Goal: Task Accomplishment & Management: Manage account settings

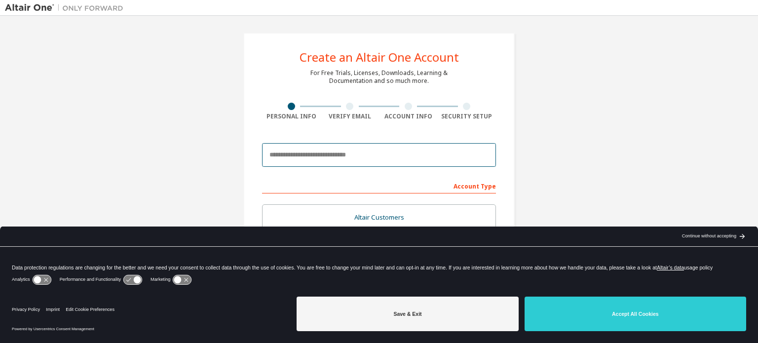
click at [378, 159] on input "email" at bounding box center [379, 155] width 234 height 24
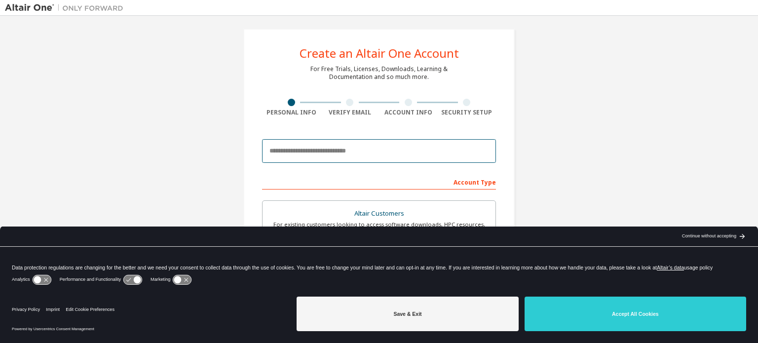
scroll to position [3, 0]
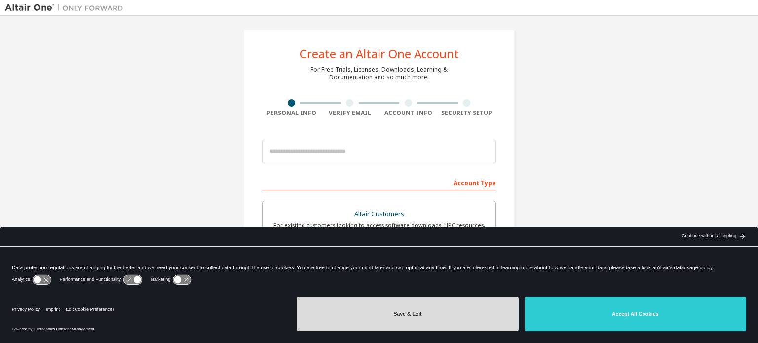
click at [466, 326] on button "Save & Exit" at bounding box center [408, 314] width 222 height 35
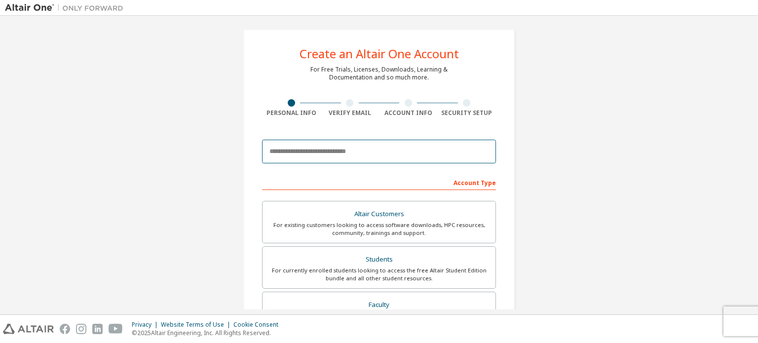
click at [332, 157] on input "email" at bounding box center [379, 152] width 234 height 24
click at [400, 143] on input "**********" at bounding box center [379, 152] width 234 height 24
drag, startPoint x: 392, startPoint y: 149, endPoint x: 235, endPoint y: 158, distance: 156.7
click at [235, 158] on div "**********" at bounding box center [379, 278] width 295 height 523
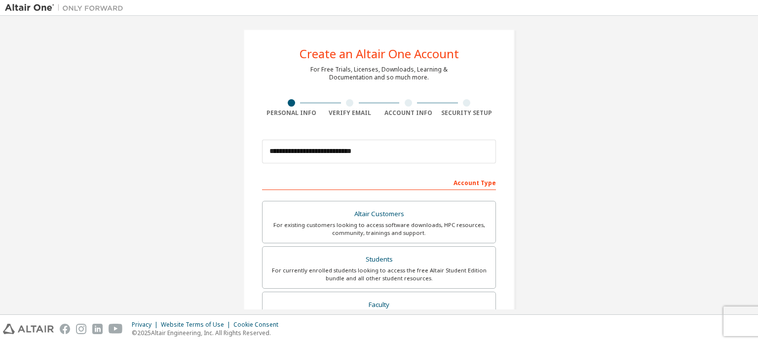
click at [235, 158] on div "**********" at bounding box center [379, 278] width 295 height 523
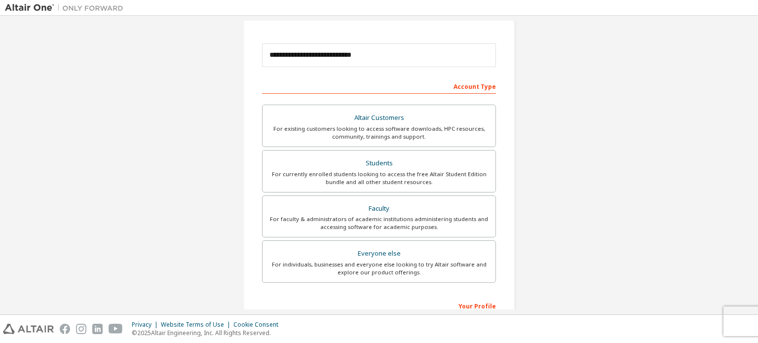
scroll to position [100, 0]
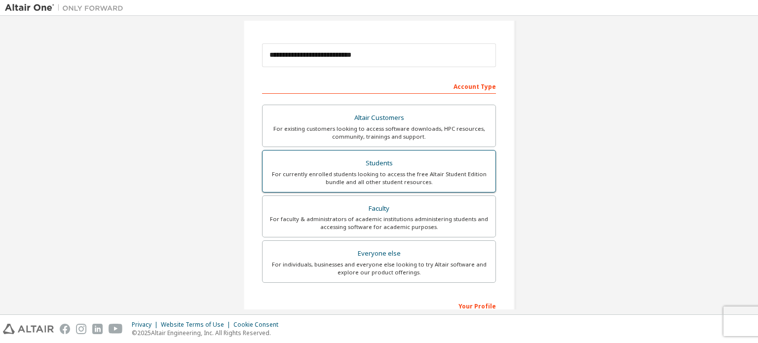
click at [394, 158] on div "Students" at bounding box center [379, 164] width 221 height 14
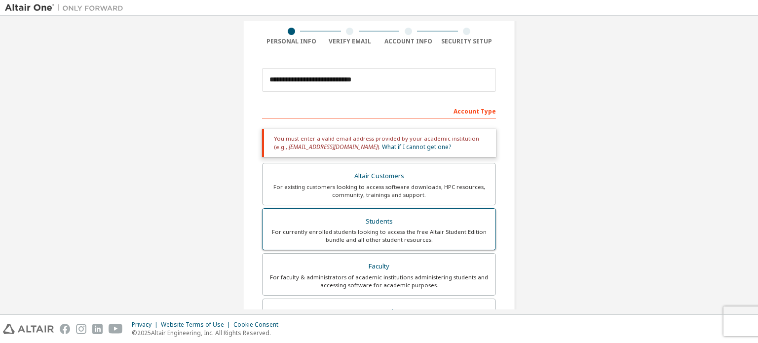
scroll to position [69, 0]
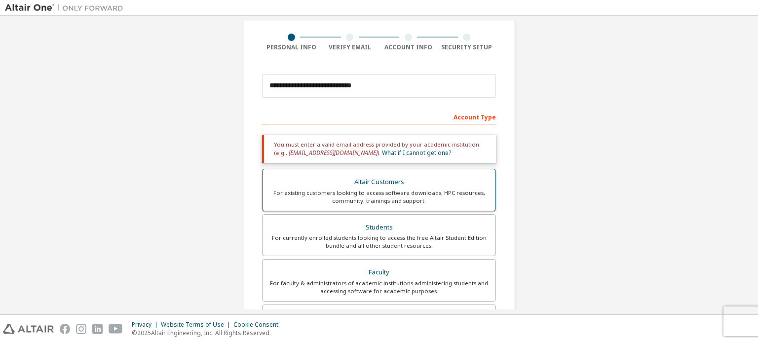
click at [392, 181] on div "Altair Customers" at bounding box center [379, 182] width 221 height 14
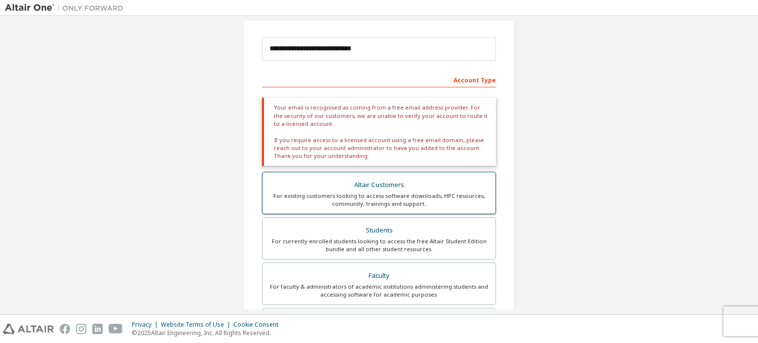
scroll to position [108, 0]
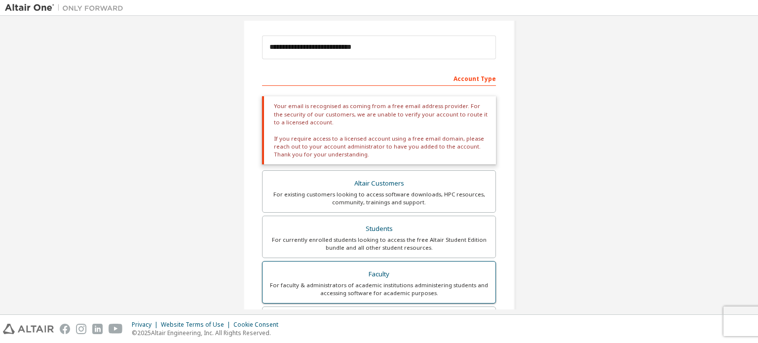
click at [379, 282] on div "For faculty & administrators of academic institutions administering students an…" at bounding box center [379, 289] width 221 height 16
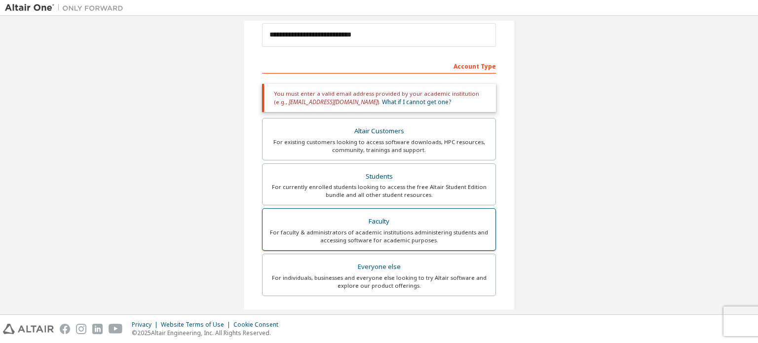
scroll to position [119, 0]
click at [379, 282] on div "For individuals, businesses and everyone else looking to try Altair software an…" at bounding box center [379, 283] width 221 height 16
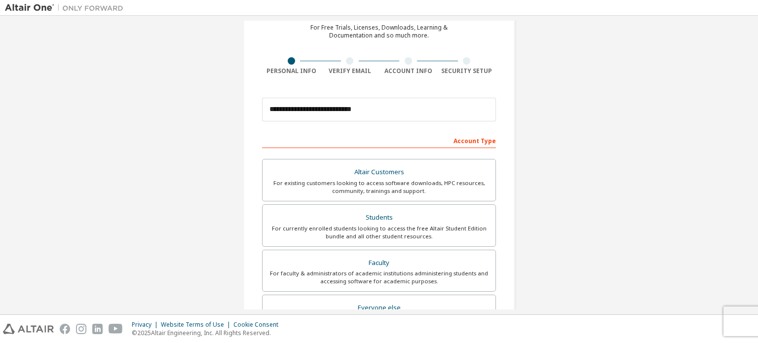
scroll to position [36, 0]
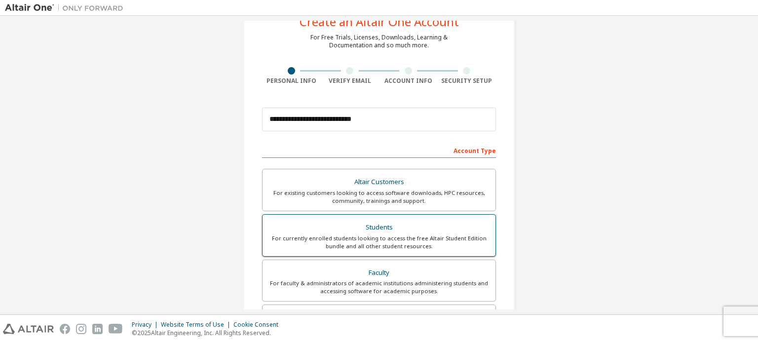
click at [351, 219] on label "Students For currently enrolled students looking to access the free Altair Stud…" at bounding box center [379, 235] width 234 height 42
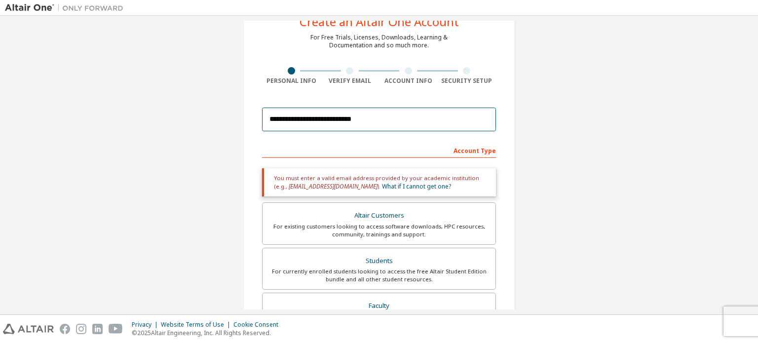
click at [339, 124] on input "**********" at bounding box center [379, 120] width 234 height 24
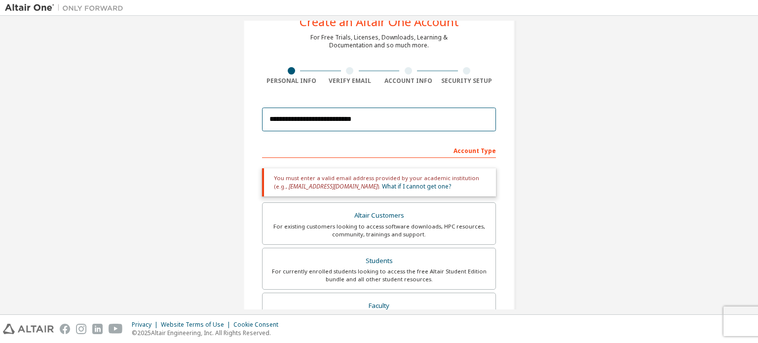
click at [339, 124] on input "**********" at bounding box center [379, 120] width 234 height 24
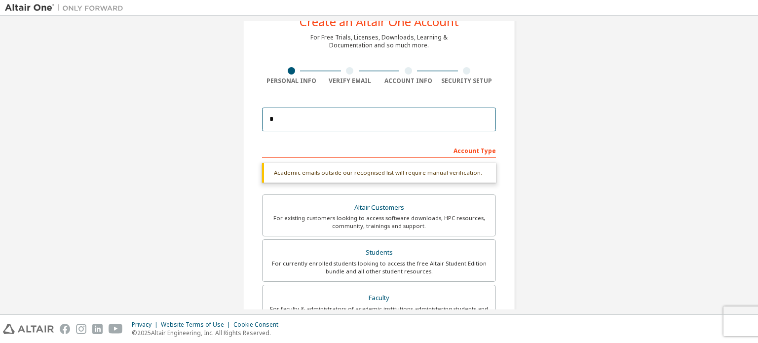
click at [320, 119] on input "*" at bounding box center [379, 120] width 234 height 24
type input "**********"
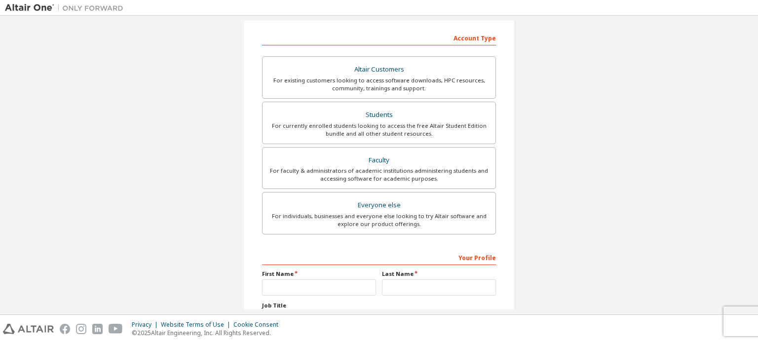
scroll to position [232, 0]
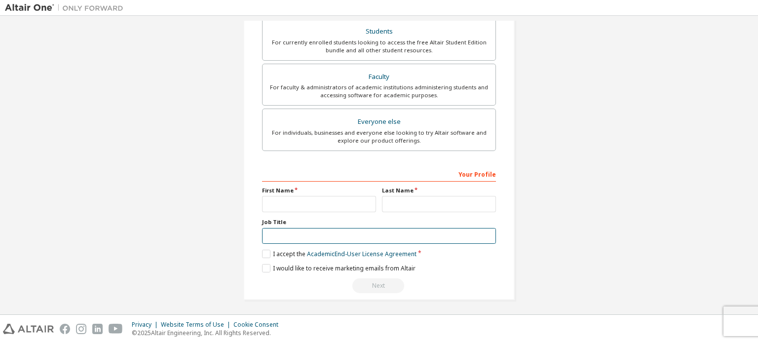
click at [354, 235] on input "text" at bounding box center [379, 236] width 234 height 16
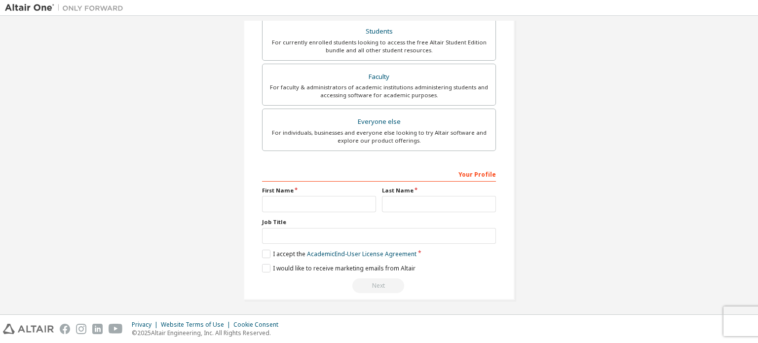
click at [190, 200] on div "**********" at bounding box center [379, 50] width 749 height 523
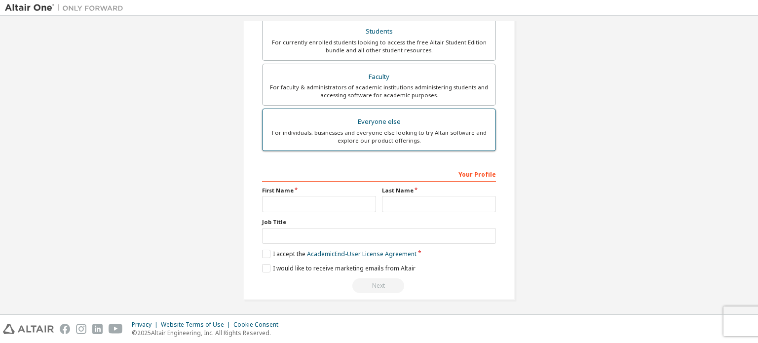
click at [323, 122] on div "Everyone else" at bounding box center [379, 122] width 221 height 14
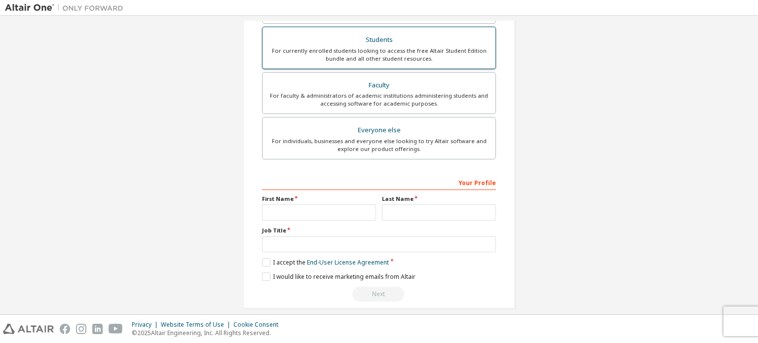
click at [357, 53] on div "For currently enrolled students looking to access the free Altair Student Editi…" at bounding box center [379, 55] width 221 height 16
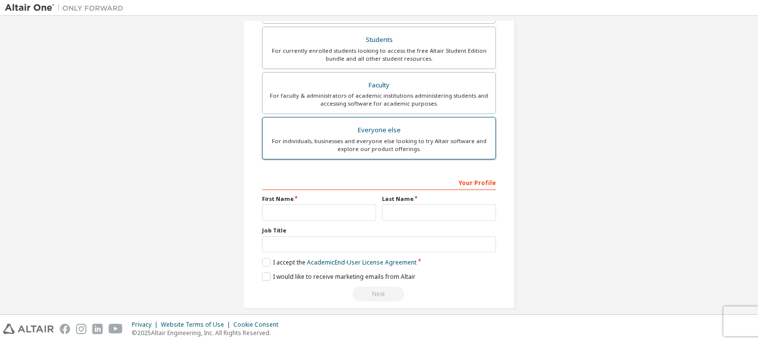
click at [354, 119] on label "Everyone else For individuals, businesses and everyone else looking to try Alta…" at bounding box center [379, 138] width 234 height 42
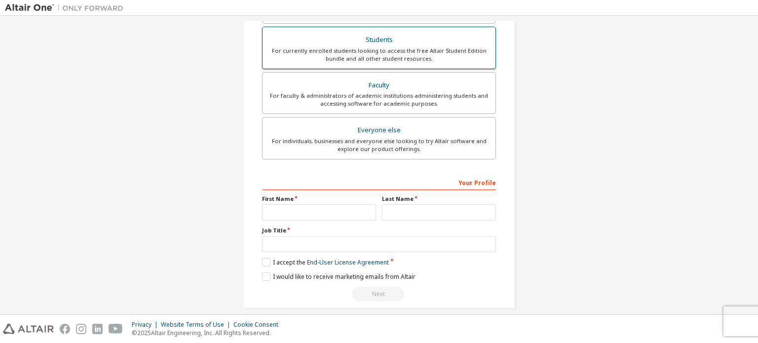
click at [365, 44] on div "Students" at bounding box center [379, 40] width 221 height 14
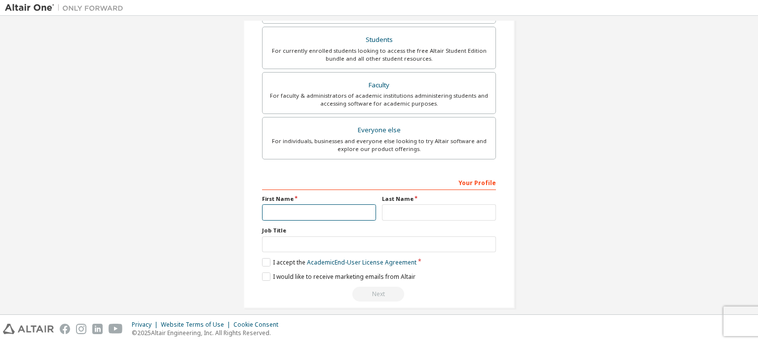
click at [310, 205] on input "text" at bounding box center [319, 212] width 114 height 16
type input "******"
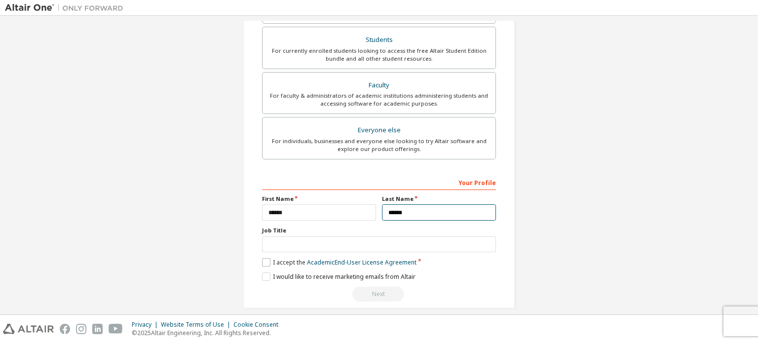
type input "******"
click at [265, 261] on label "I accept the Academic End-User License Agreement" at bounding box center [339, 262] width 155 height 8
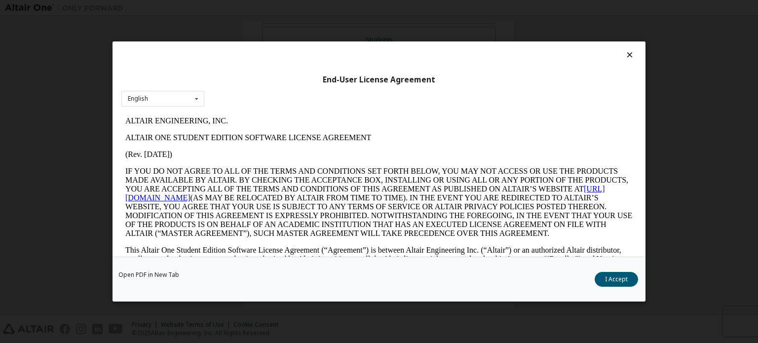
scroll to position [0, 0]
click at [180, 93] on div "English English" at bounding box center [162, 99] width 83 height 16
click at [188, 108] on div "English" at bounding box center [163, 114] width 82 height 16
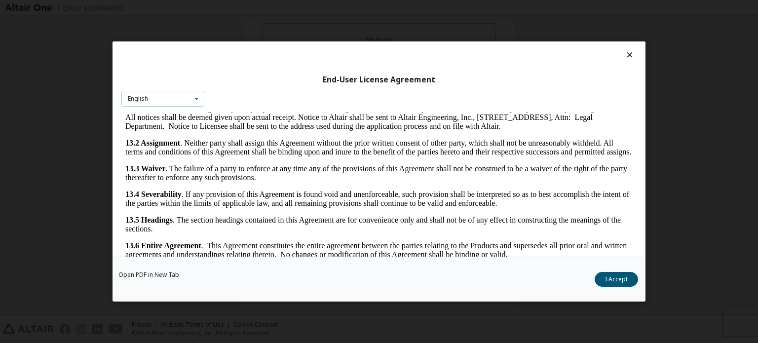
scroll to position [22, 0]
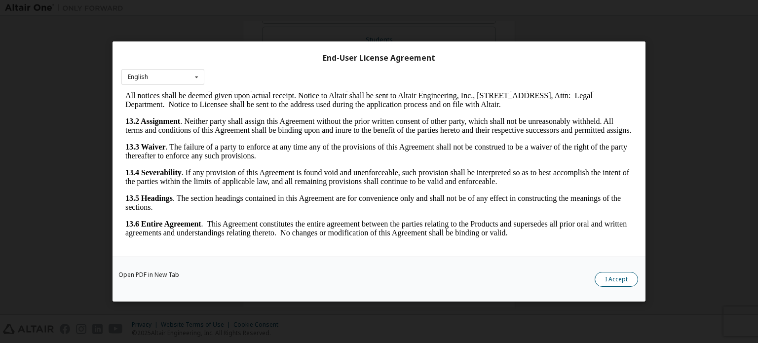
click at [631, 284] on button "I Accept" at bounding box center [616, 279] width 43 height 15
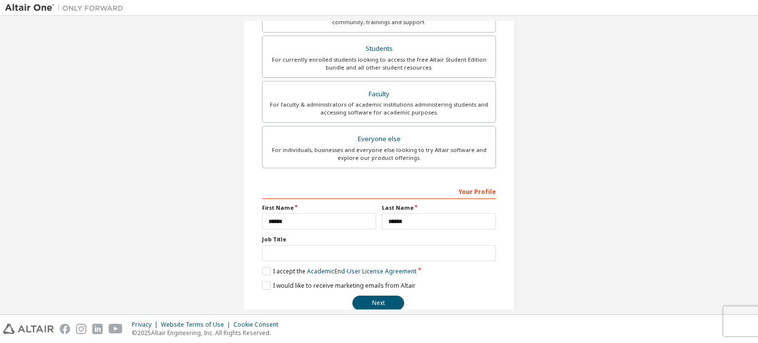
scroll to position [215, 0]
click at [379, 302] on button "Next" at bounding box center [379, 302] width 52 height 15
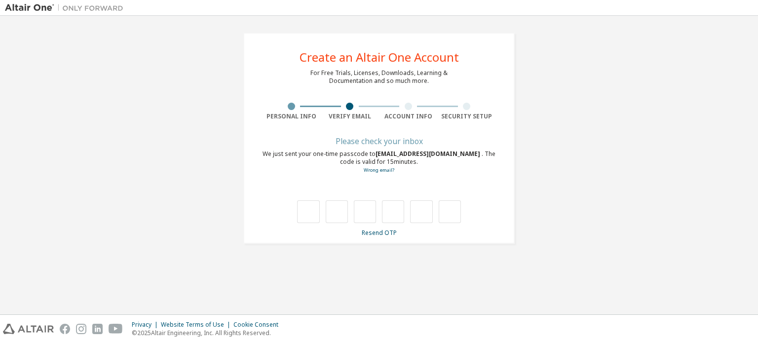
scroll to position [0, 0]
type input "*"
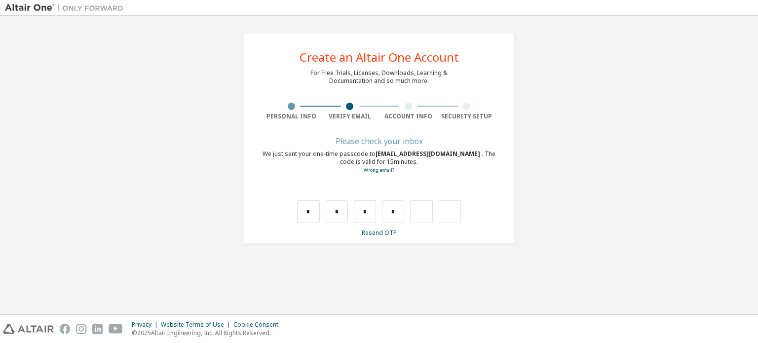
type input "*"
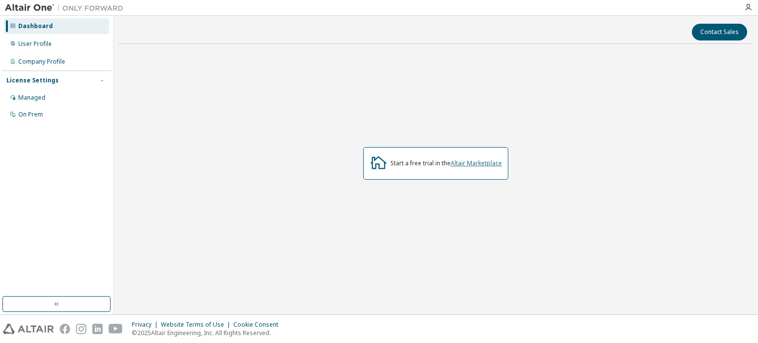
click at [477, 160] on link "Altair Marketplace" at bounding box center [476, 163] width 51 height 8
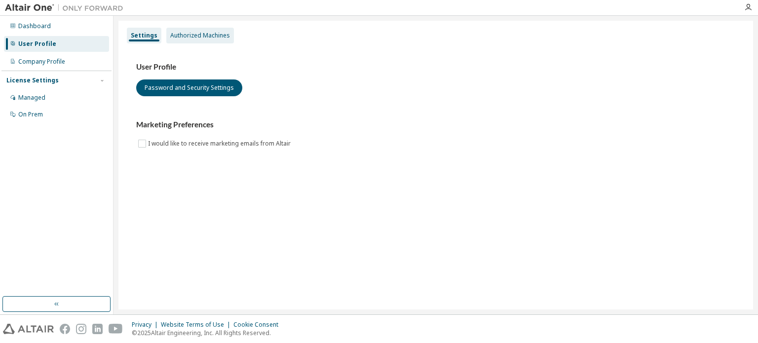
click at [186, 37] on div "Authorized Machines" at bounding box center [200, 36] width 60 height 8
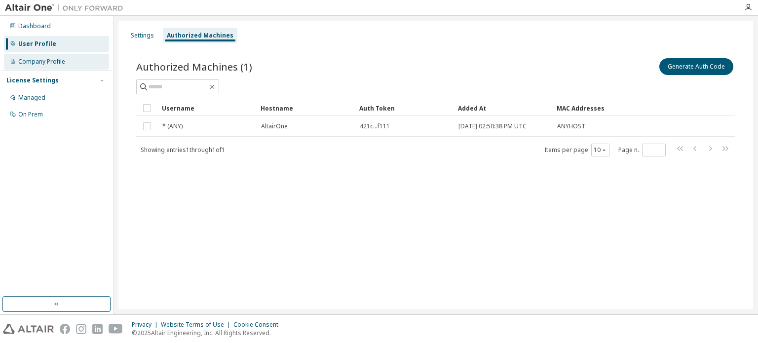
click at [63, 61] on div "Company Profile" at bounding box center [41, 62] width 47 height 8
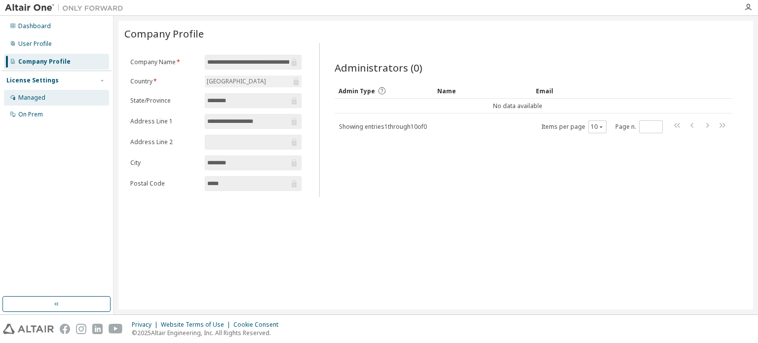
click at [33, 96] on div "Managed" at bounding box center [31, 98] width 27 height 8
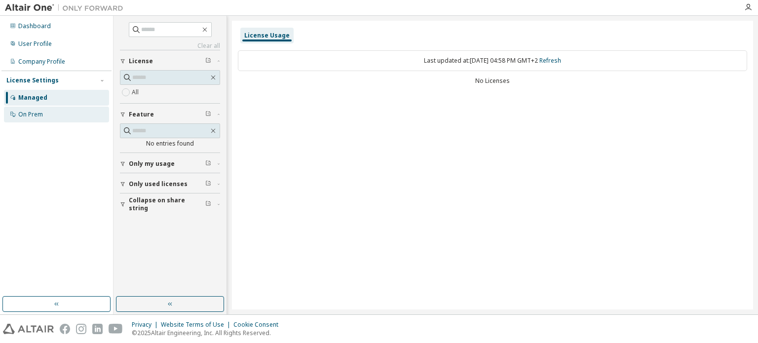
click at [69, 110] on div "On Prem" at bounding box center [56, 115] width 105 height 16
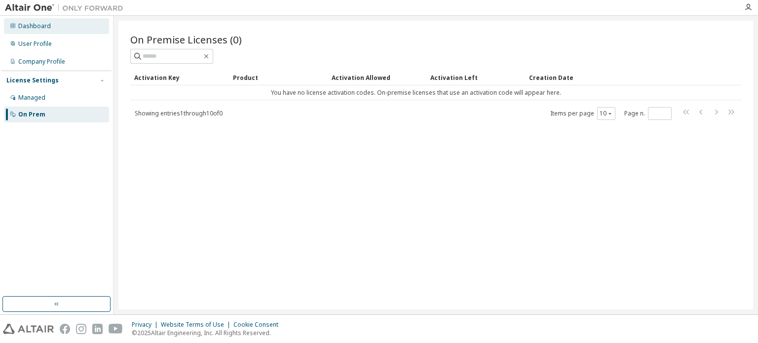
click at [56, 30] on div "Dashboard" at bounding box center [56, 26] width 105 height 16
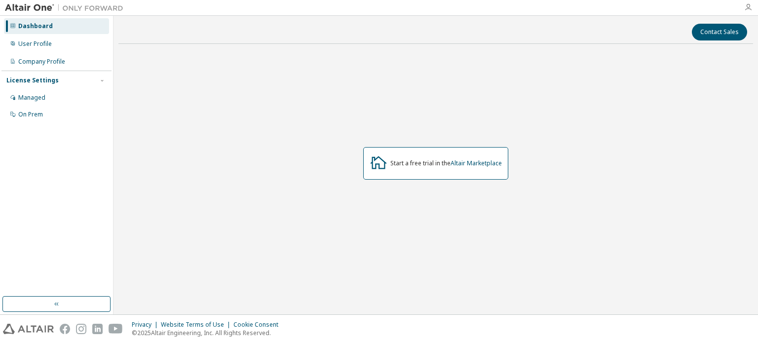
click at [747, 7] on icon "button" at bounding box center [749, 7] width 8 height 8
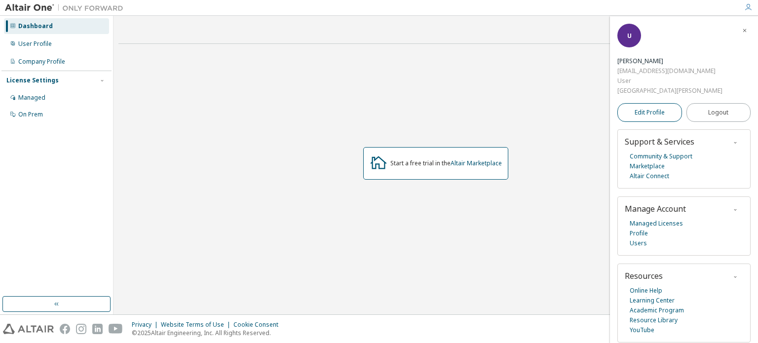
click at [675, 103] on link "Edit Profile" at bounding box center [650, 112] width 65 height 19
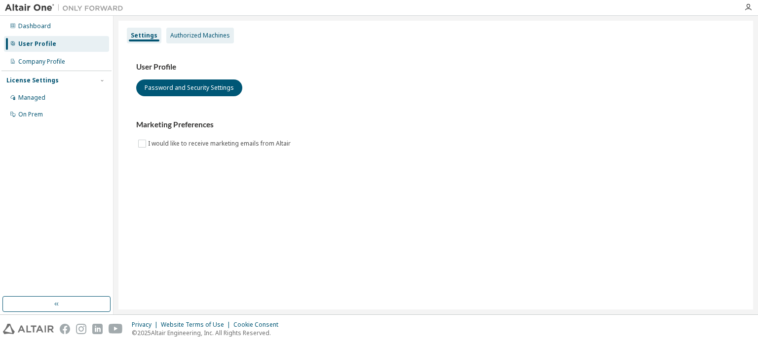
click at [188, 36] on div "Authorized Machines" at bounding box center [200, 36] width 60 height 8
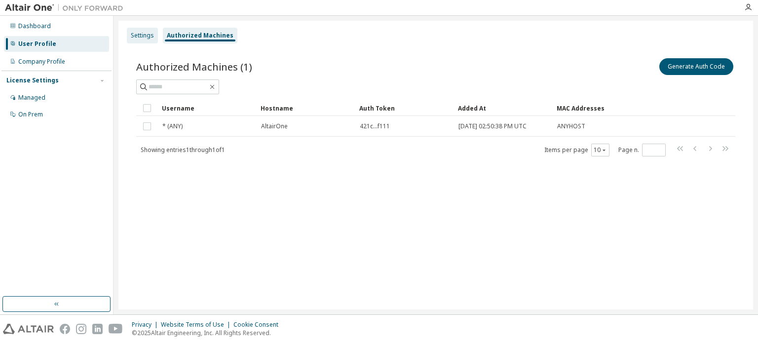
click at [132, 34] on div "Settings" at bounding box center [142, 36] width 23 height 8
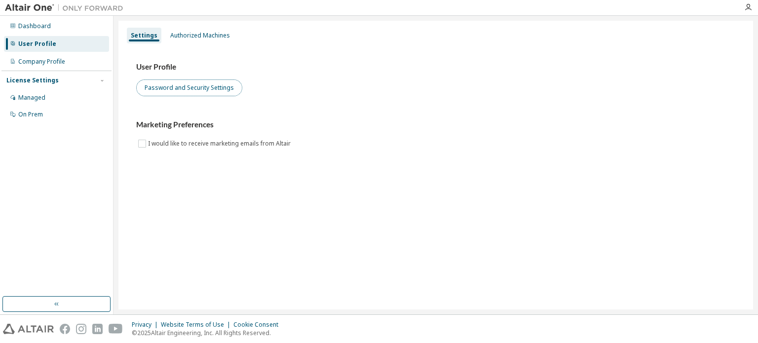
click at [171, 91] on button "Password and Security Settings" at bounding box center [189, 87] width 106 height 17
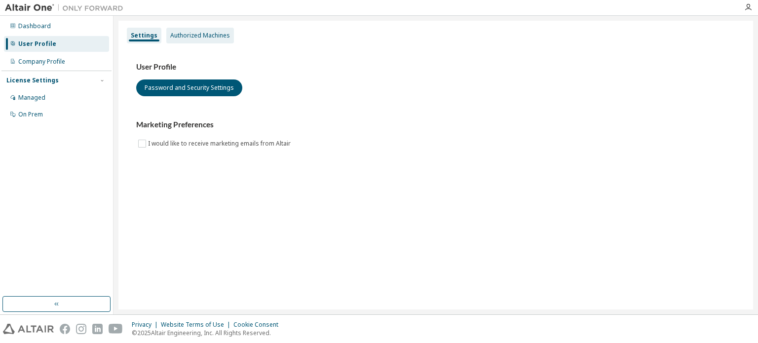
click at [196, 39] on div "Authorized Machines" at bounding box center [200, 36] width 68 height 16
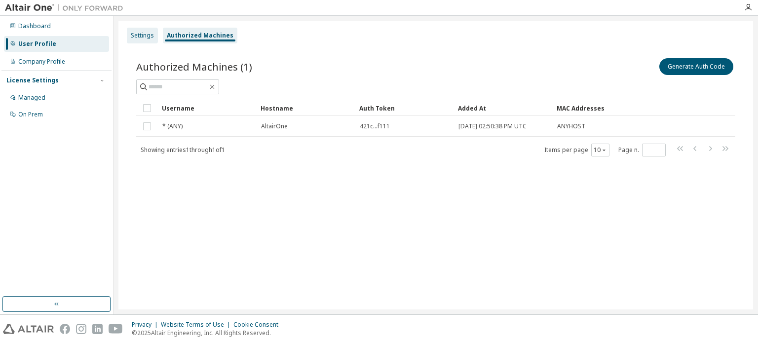
click at [148, 39] on div "Settings" at bounding box center [142, 36] width 23 height 8
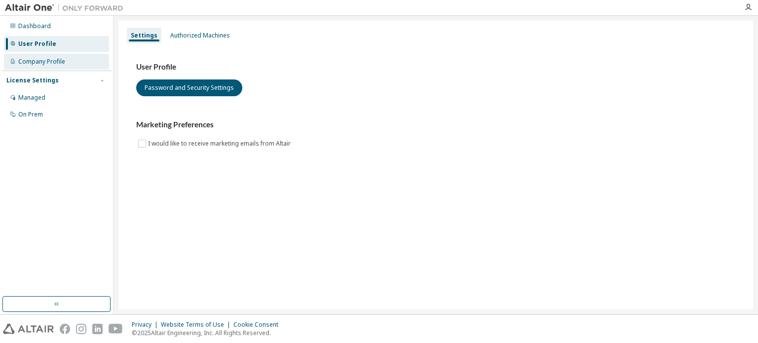
click at [50, 58] on div "Company Profile" at bounding box center [41, 62] width 47 height 8
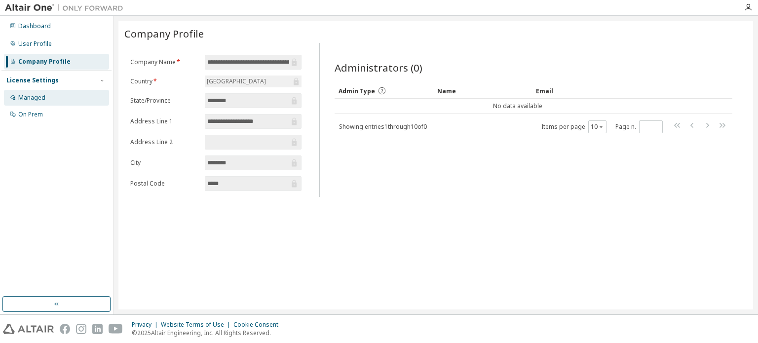
click at [54, 98] on div "Managed" at bounding box center [56, 98] width 105 height 16
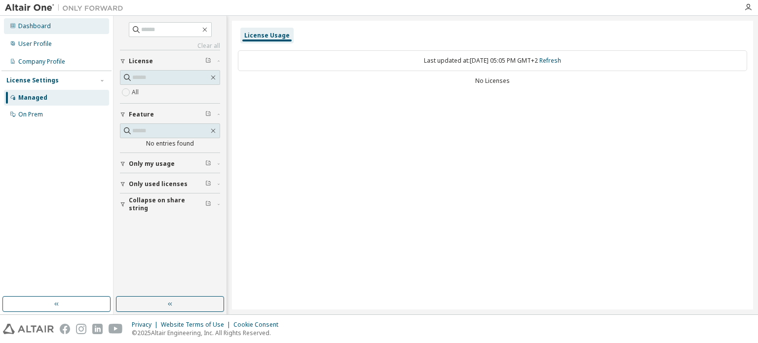
click at [34, 27] on div "Dashboard" at bounding box center [34, 26] width 33 height 8
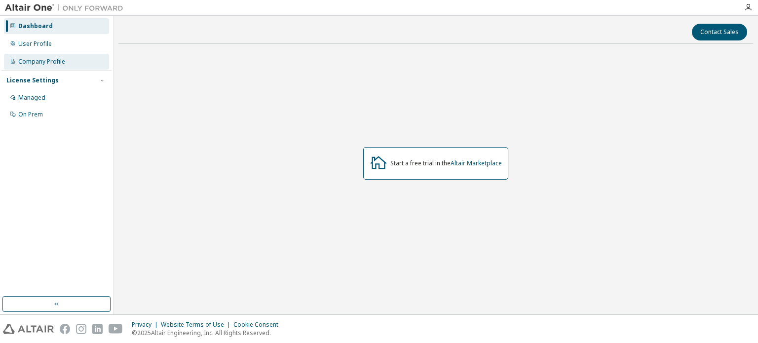
click at [43, 57] on div "Company Profile" at bounding box center [56, 62] width 105 height 16
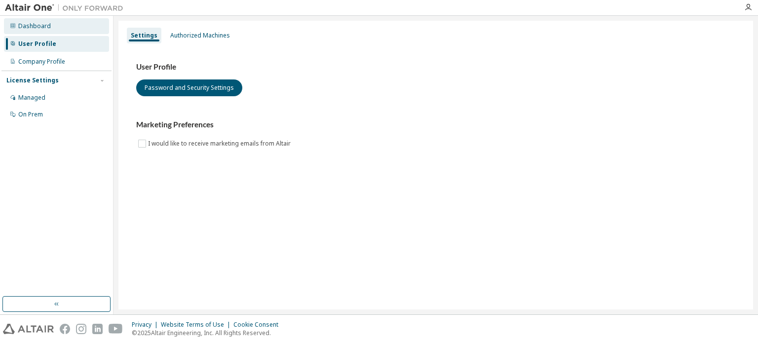
click at [90, 31] on div "Dashboard" at bounding box center [56, 26] width 105 height 16
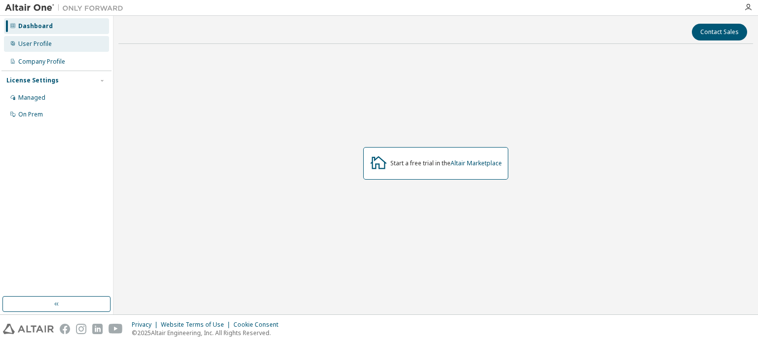
click at [91, 42] on div "User Profile" at bounding box center [56, 44] width 105 height 16
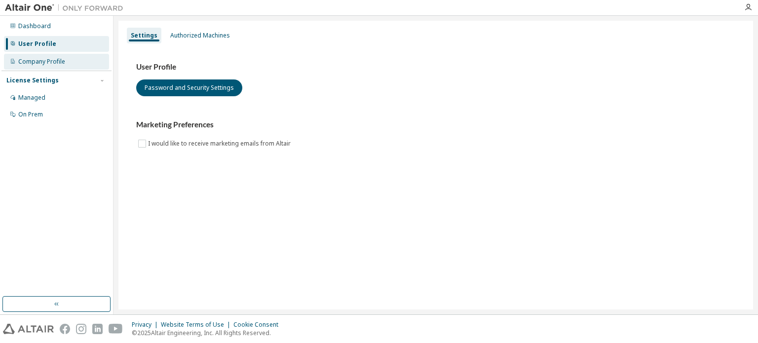
click at [54, 54] on div "Company Profile" at bounding box center [56, 62] width 105 height 16
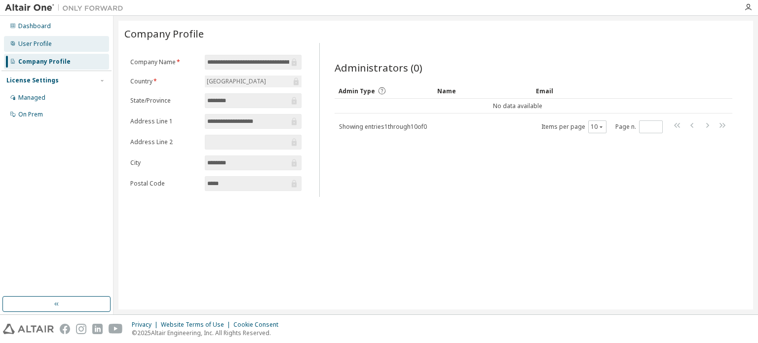
click at [69, 51] on div "User Profile" at bounding box center [56, 44] width 105 height 16
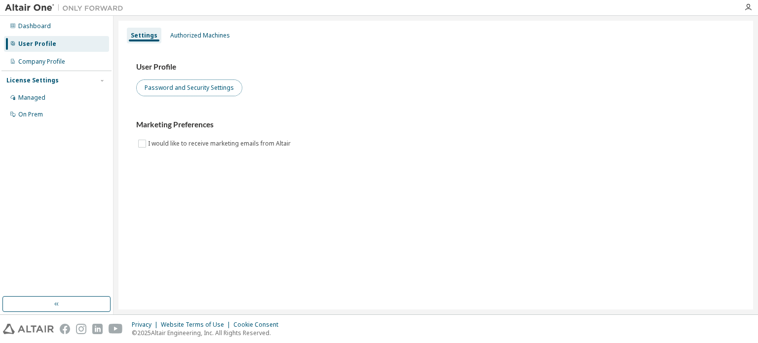
click at [146, 82] on button "Password and Security Settings" at bounding box center [189, 87] width 106 height 17
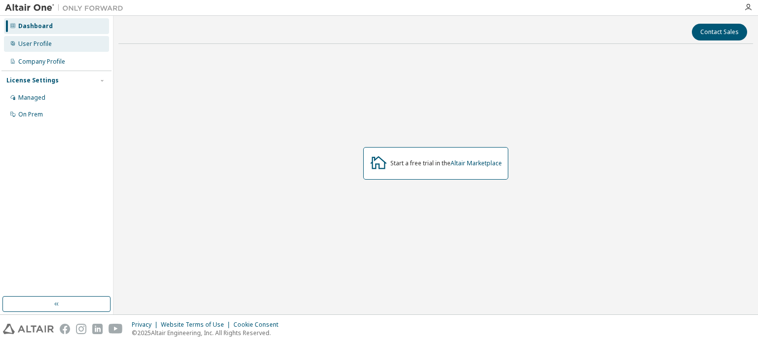
click at [84, 41] on div "User Profile" at bounding box center [56, 44] width 105 height 16
click at [52, 23] on div "Dashboard" at bounding box center [56, 26] width 105 height 16
click at [57, 47] on div "User Profile" at bounding box center [56, 44] width 105 height 16
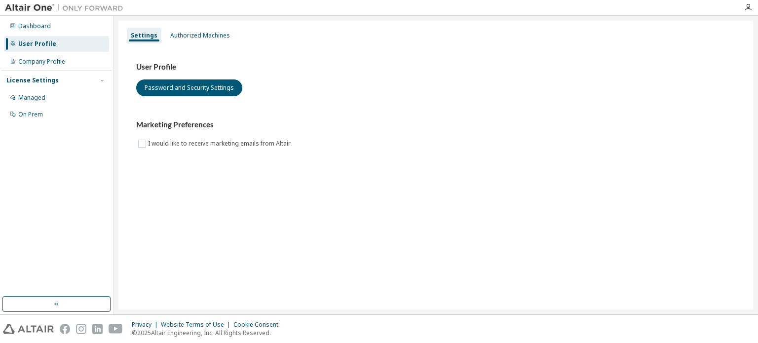
drag, startPoint x: 57, startPoint y: 47, endPoint x: 93, endPoint y: 47, distance: 35.5
click at [93, 47] on div "User Profile" at bounding box center [56, 44] width 105 height 16
click at [70, 98] on div "Managed" at bounding box center [56, 98] width 105 height 16
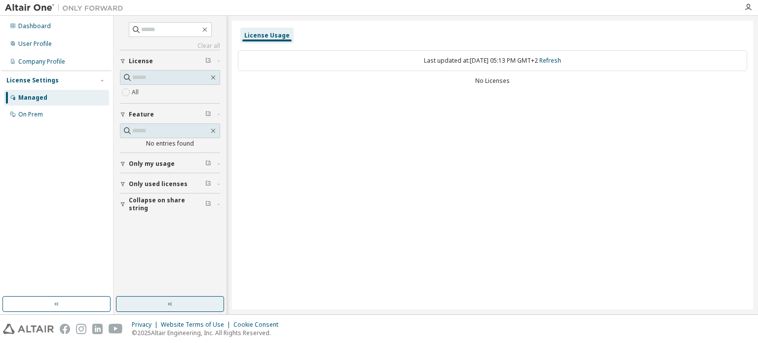
click at [138, 306] on button "button" at bounding box center [170, 304] width 108 height 16
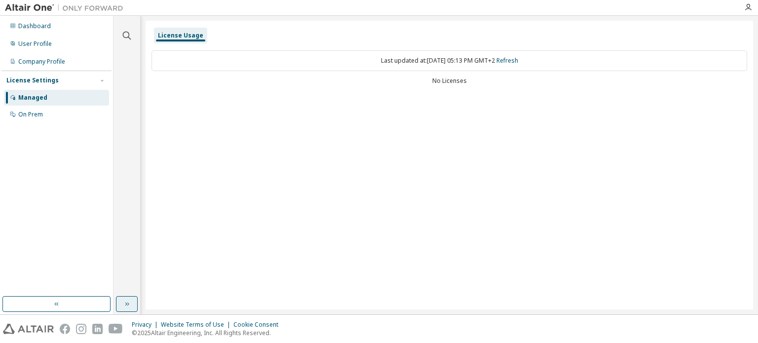
click at [134, 302] on button "button" at bounding box center [127, 304] width 22 height 16
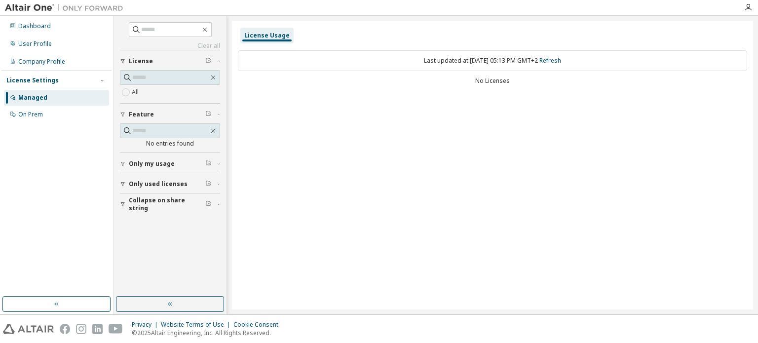
click at [210, 163] on icon "button" at bounding box center [208, 163] width 6 height 6
click at [47, 112] on div "On Prem" at bounding box center [56, 115] width 105 height 16
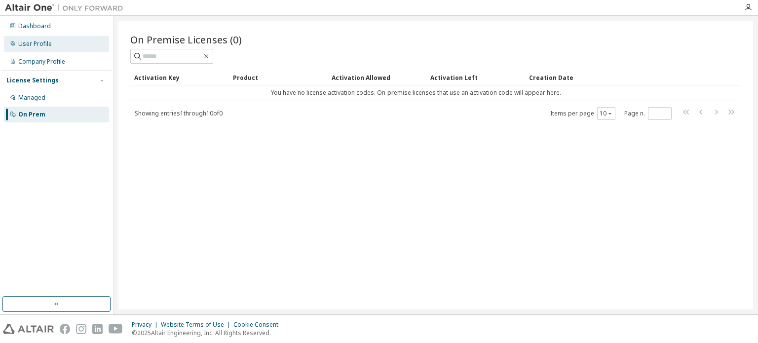
click at [63, 39] on div "User Profile" at bounding box center [56, 44] width 105 height 16
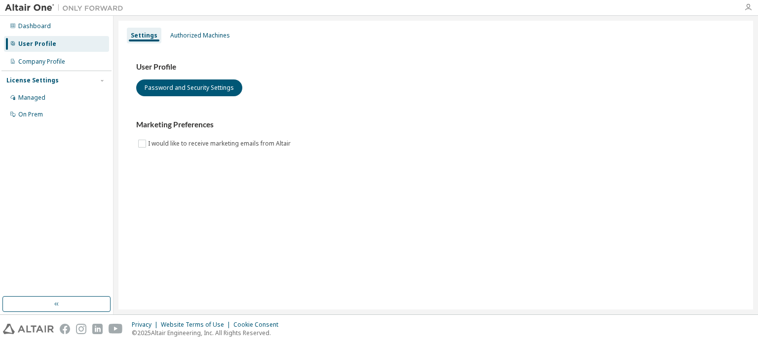
click at [747, 4] on icon "button" at bounding box center [749, 7] width 8 height 8
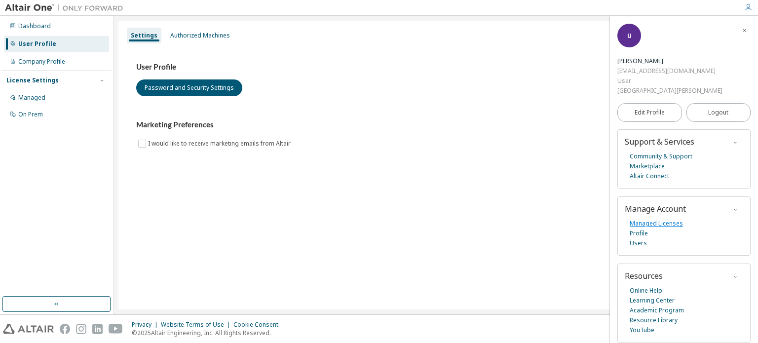
click at [656, 219] on link "Managed Licenses" at bounding box center [656, 224] width 53 height 10
click at [23, 4] on img at bounding box center [66, 8] width 123 height 10
click at [22, 11] on img at bounding box center [66, 8] width 123 height 10
click at [637, 286] on link "Online Help" at bounding box center [646, 291] width 33 height 10
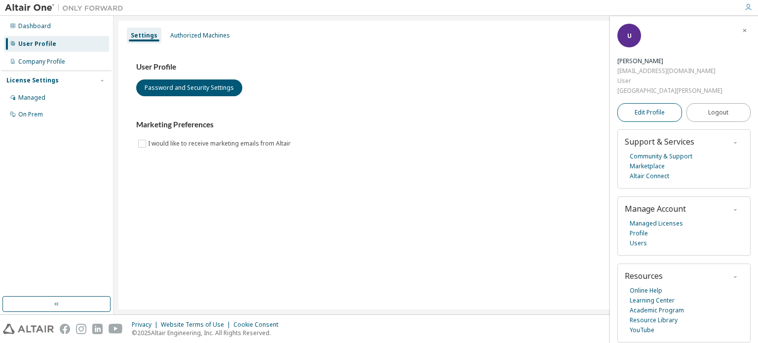
click at [653, 109] on span "Edit Profile" at bounding box center [650, 113] width 30 height 8
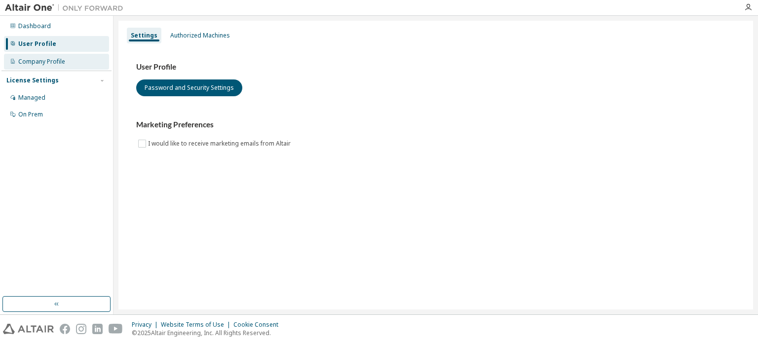
click at [57, 63] on div "Company Profile" at bounding box center [41, 62] width 47 height 8
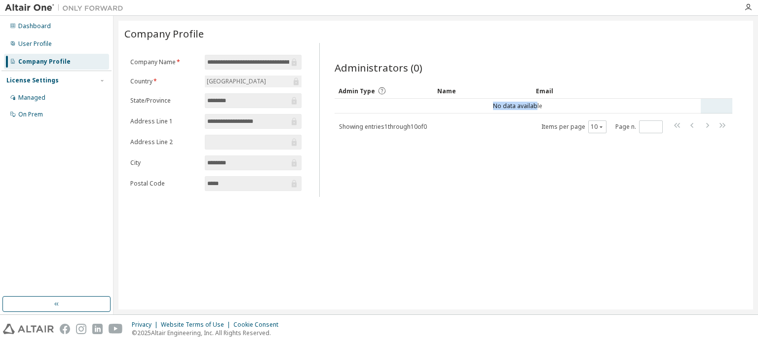
drag, startPoint x: 537, startPoint y: 106, endPoint x: 488, endPoint y: 110, distance: 49.5
click at [488, 110] on td "No data available" at bounding box center [518, 106] width 366 height 15
click at [63, 37] on div "User Profile" at bounding box center [56, 44] width 105 height 16
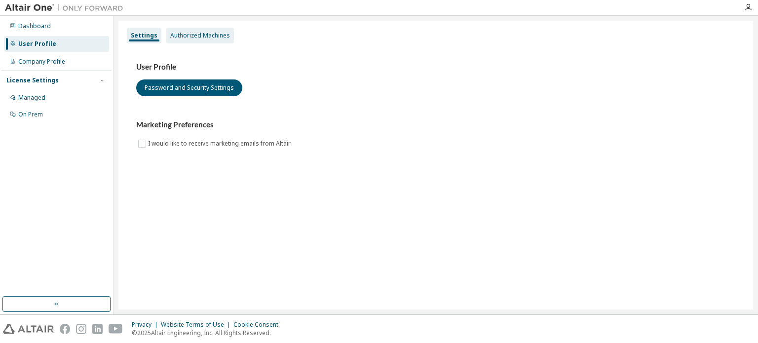
click at [214, 41] on div "Authorized Machines" at bounding box center [200, 36] width 68 height 16
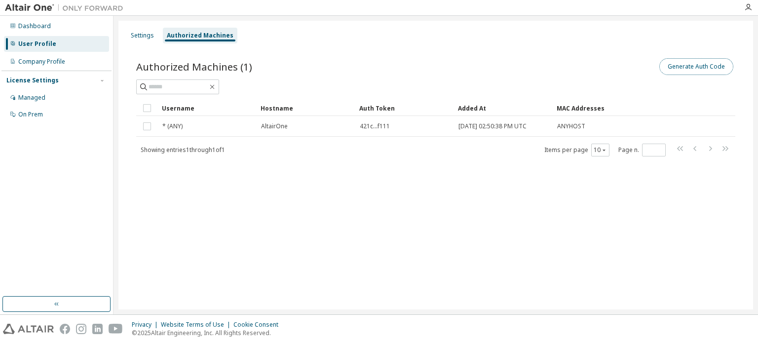
click at [692, 63] on button "Generate Auth Code" at bounding box center [697, 66] width 74 height 17
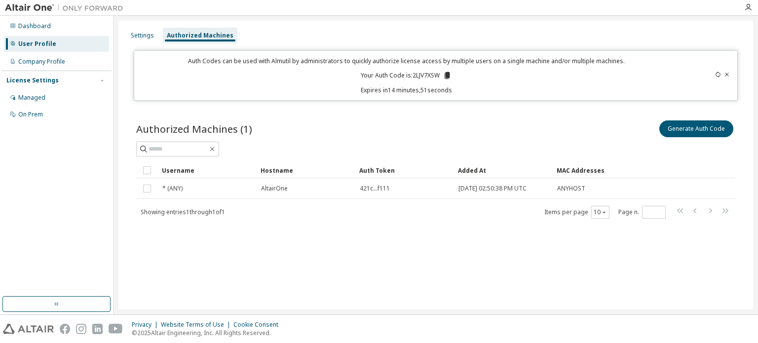
click at [725, 75] on icon at bounding box center [727, 75] width 6 height 6
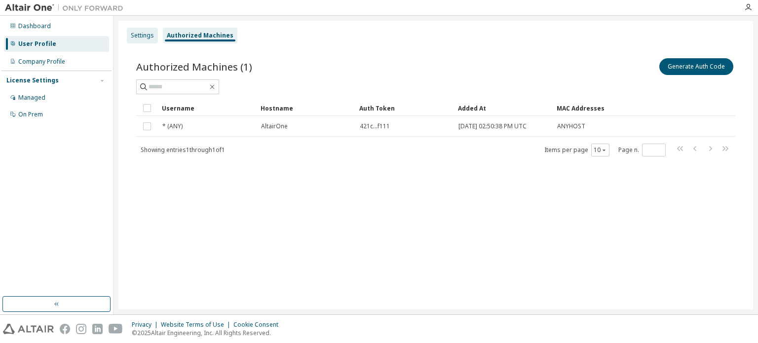
click at [141, 39] on div "Settings" at bounding box center [142, 36] width 31 height 16
